Goal: Task Accomplishment & Management: Manage account settings

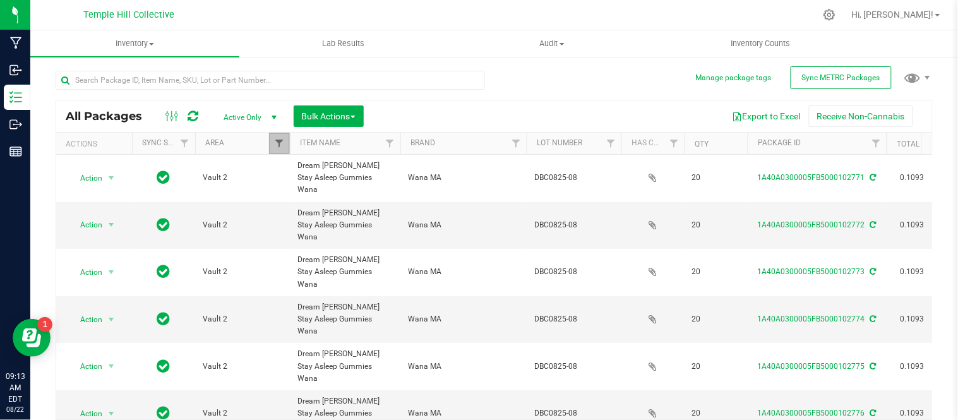
click at [275, 147] on span "Filter" at bounding box center [279, 143] width 10 height 10
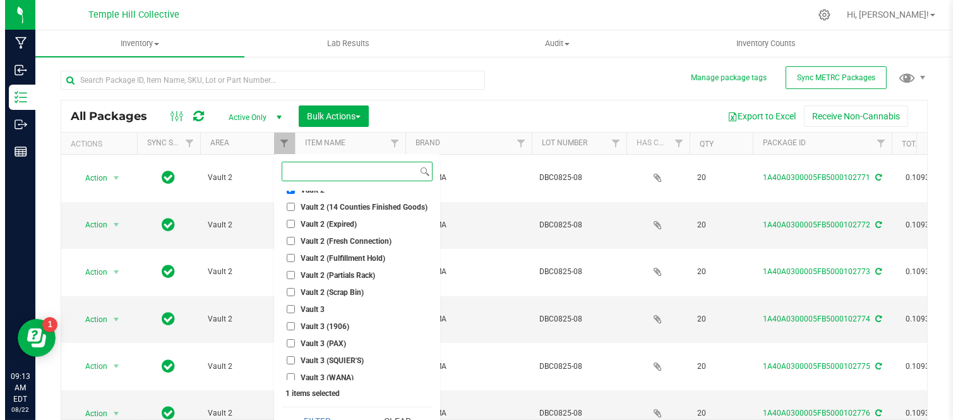
scroll to position [471, 0]
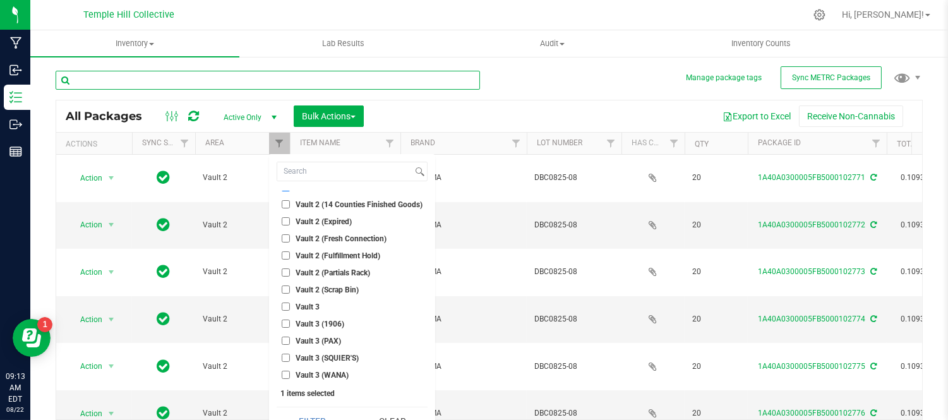
click at [281, 80] on input "text" at bounding box center [268, 80] width 424 height 19
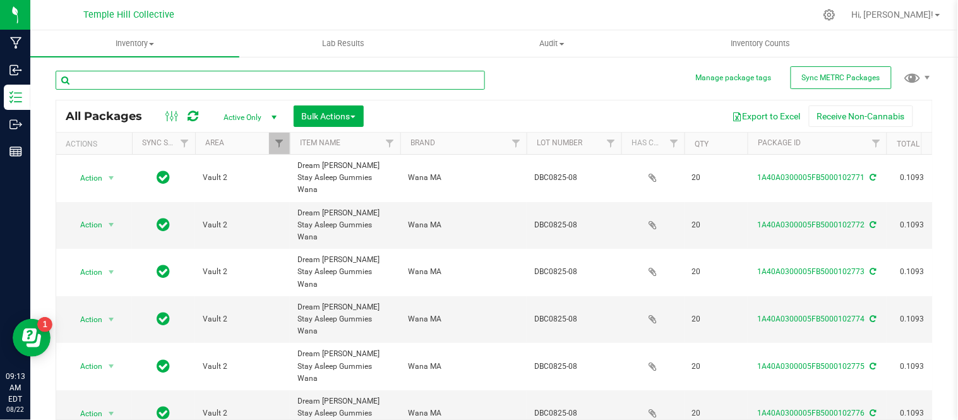
paste input "DBC0825-07"
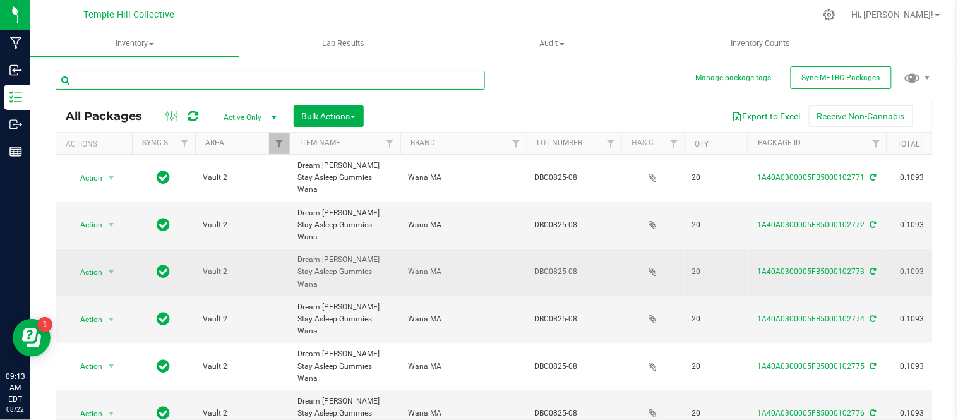
type input "DBC0825-07"
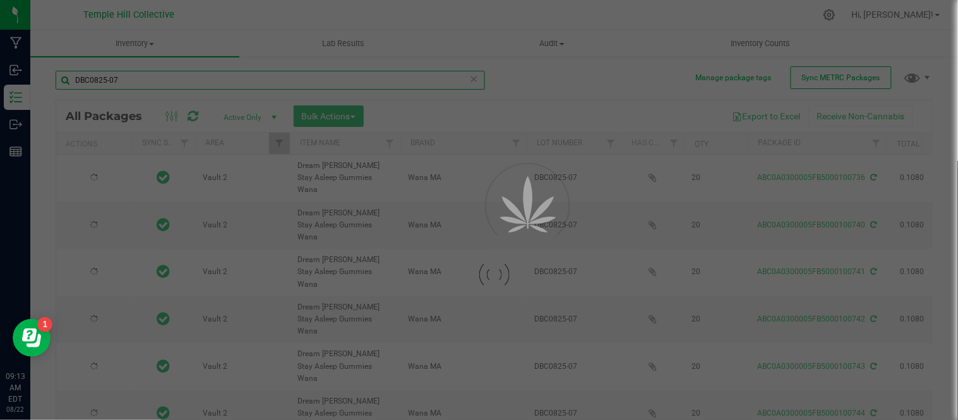
type input "[DATE]"
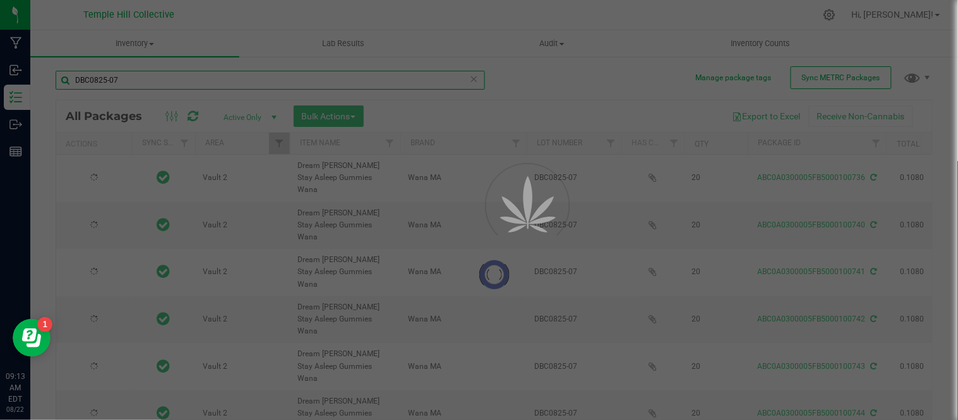
type input "[DATE]"
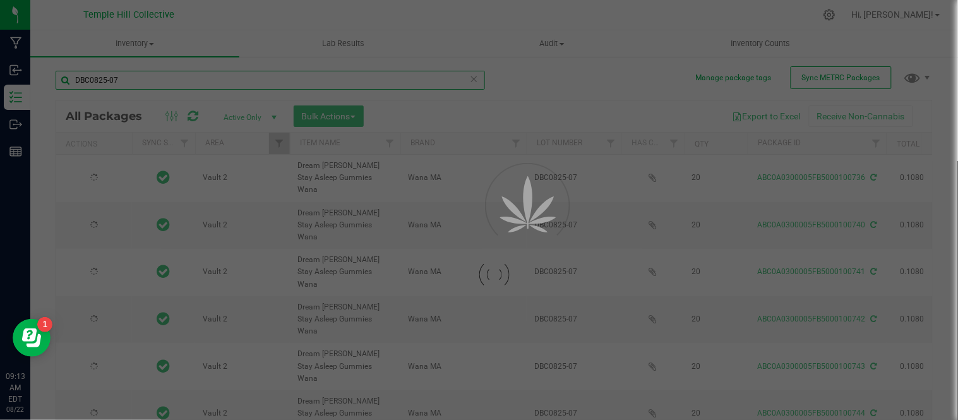
type input "[DATE]"
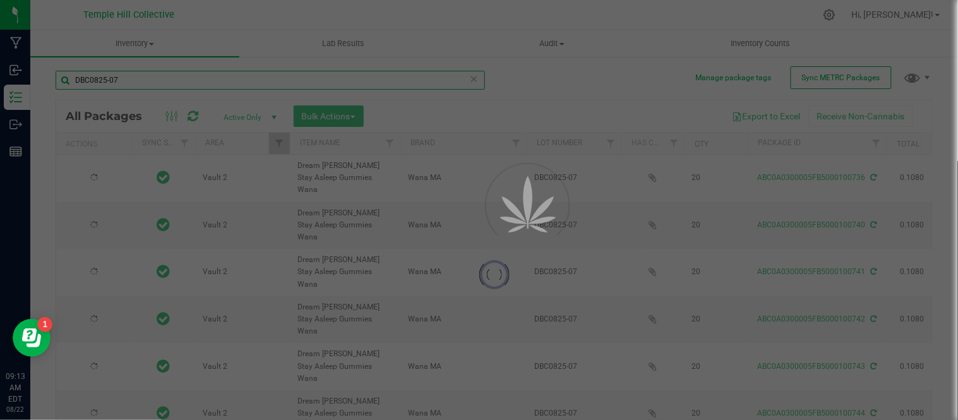
type input "[DATE]"
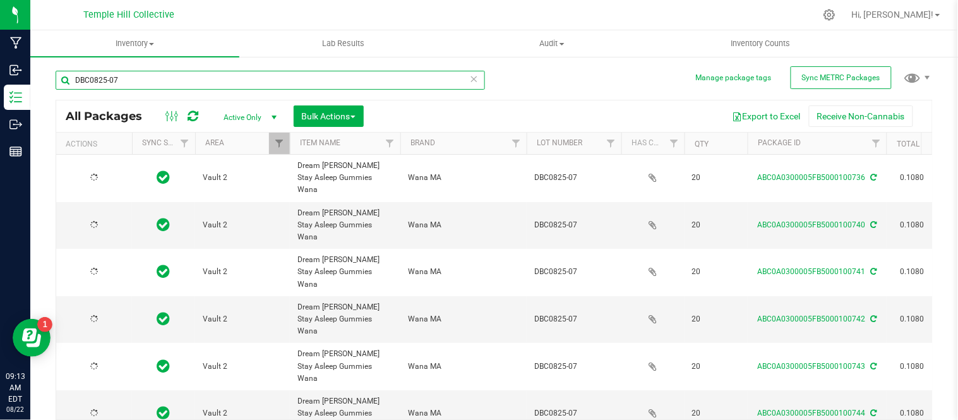
type input "[DATE]"
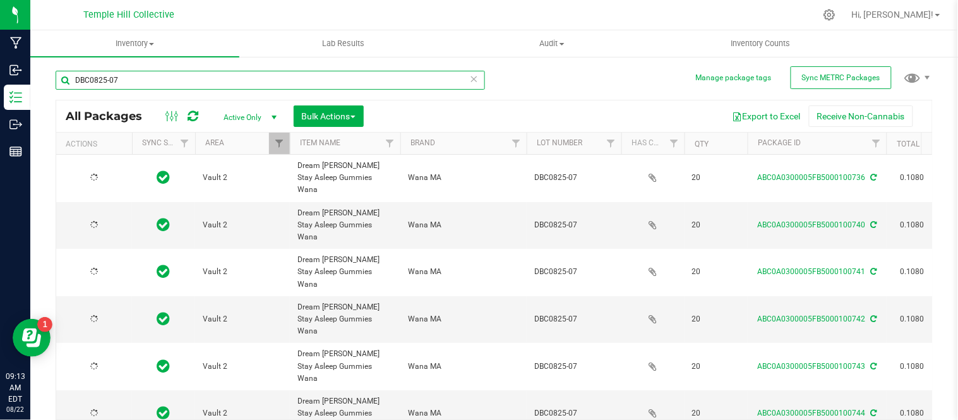
type input "[DATE]"
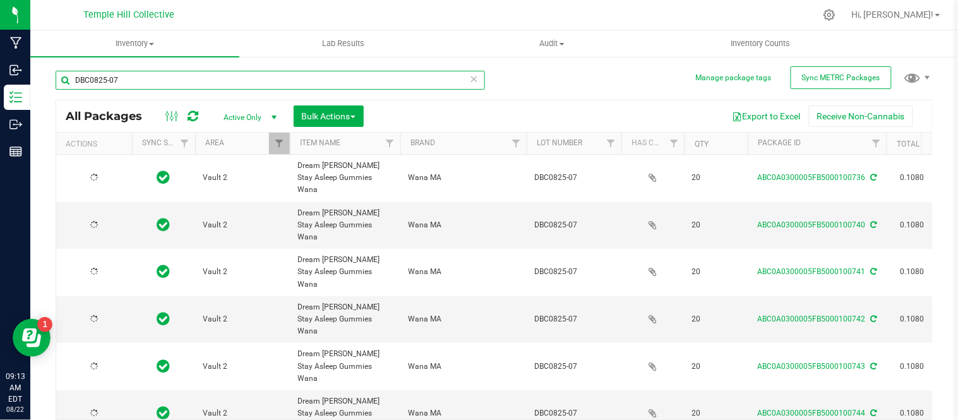
type input "[DATE]"
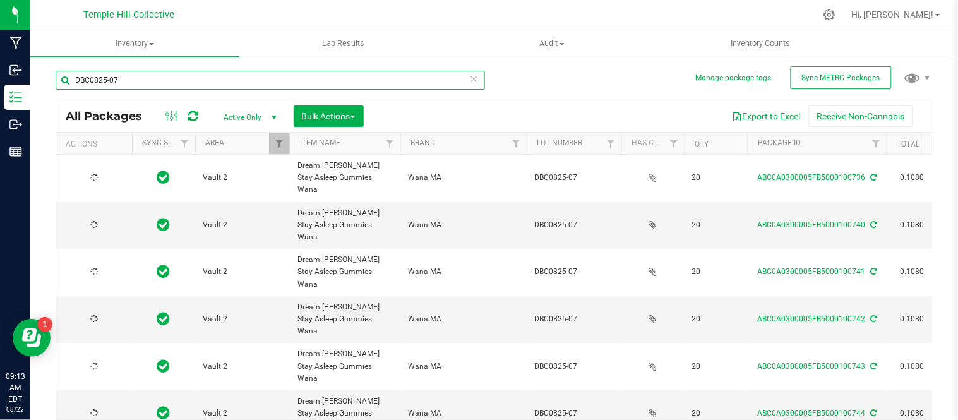
type input "[DATE]"
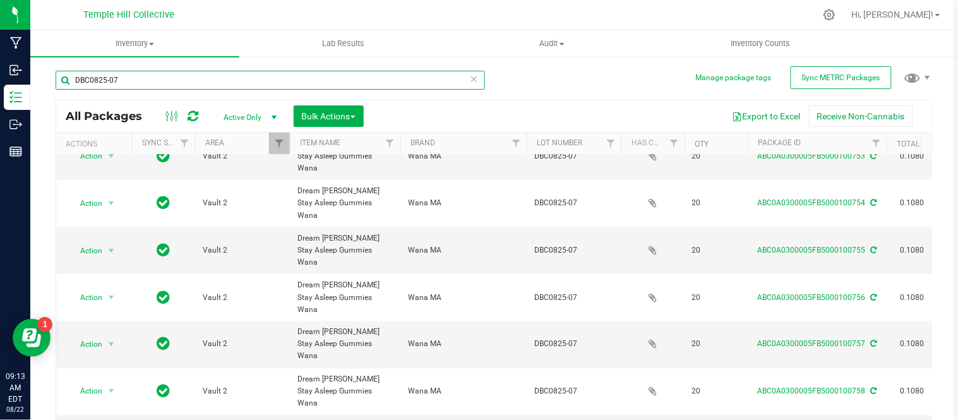
scroll to position [30, 0]
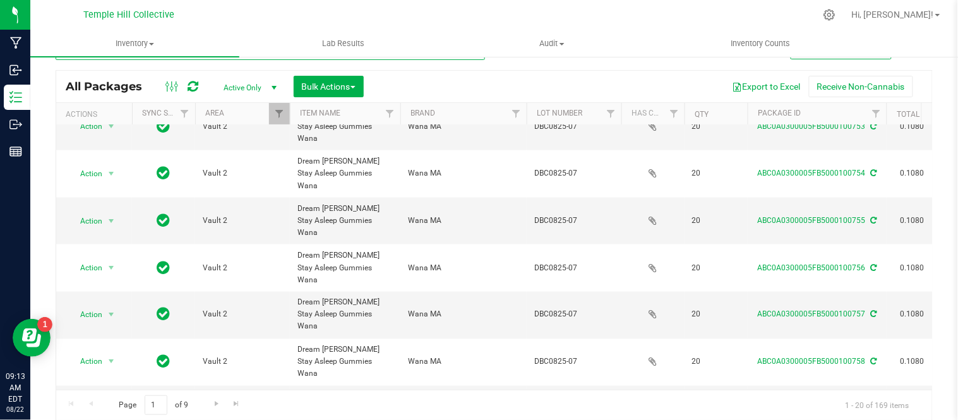
type input "DBC0825-07"
